Goal: Task Accomplishment & Management: Use online tool/utility

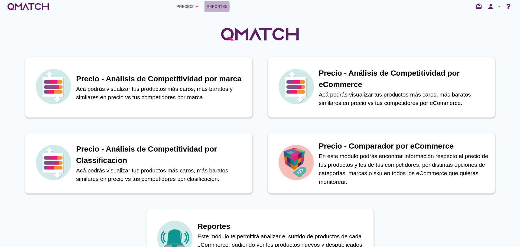
click at [206, 8] on link "Reportes" at bounding box center [216, 6] width 25 height 11
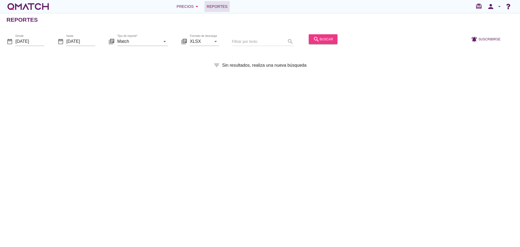
click at [319, 41] on div "search buscar" at bounding box center [323, 39] width 20 height 6
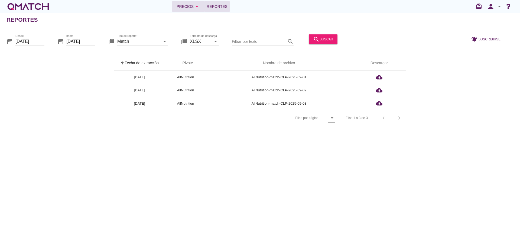
click at [182, 4] on div "Precios arrow_drop_down" at bounding box center [189, 6] width 24 height 6
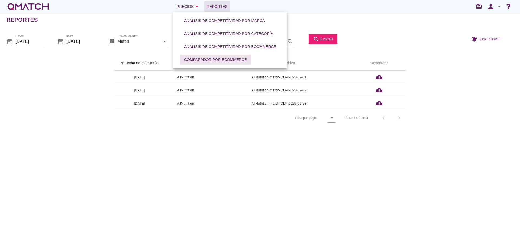
click at [196, 62] on div "Comparador por eCommerce" at bounding box center [215, 60] width 63 height 6
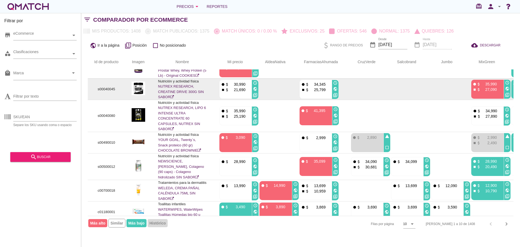
scroll to position [82, 0]
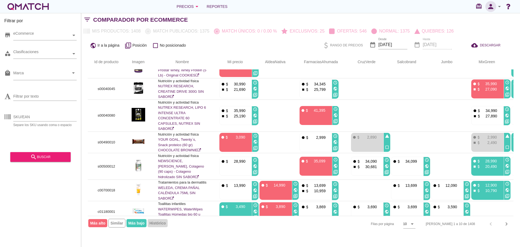
click at [493, 5] on icon "person" at bounding box center [490, 7] width 11 height 8
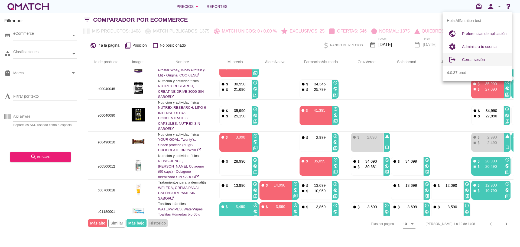
click at [477, 62] on div "Cerrar sesión" at bounding box center [484, 59] width 45 height 6
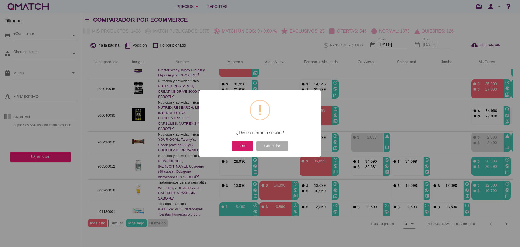
click at [240, 145] on button "OK" at bounding box center [243, 145] width 22 height 9
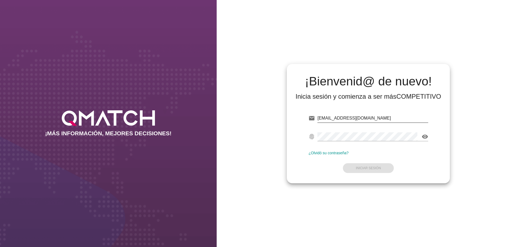
click at [363, 118] on input "test@test.allnutrition.cl" at bounding box center [372, 118] width 111 height 9
type input "test@test.cacereshermanos.cl"
click at [364, 165] on button "Iniciar Sesión" at bounding box center [368, 168] width 51 height 10
